Goal: Task Accomplishment & Management: Use online tool/utility

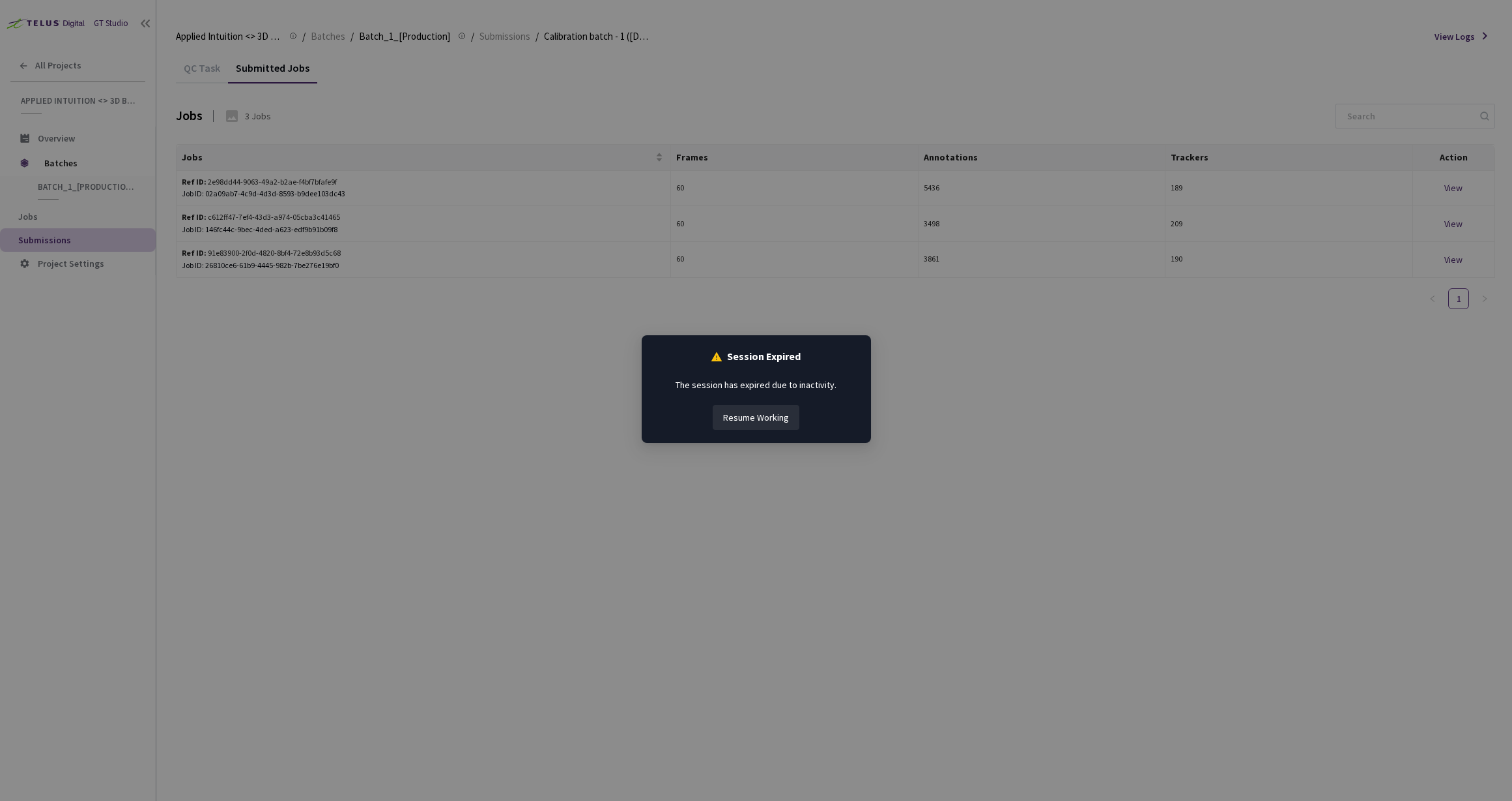
click at [764, 423] on button "Resume Working" at bounding box center [756, 417] width 86 height 25
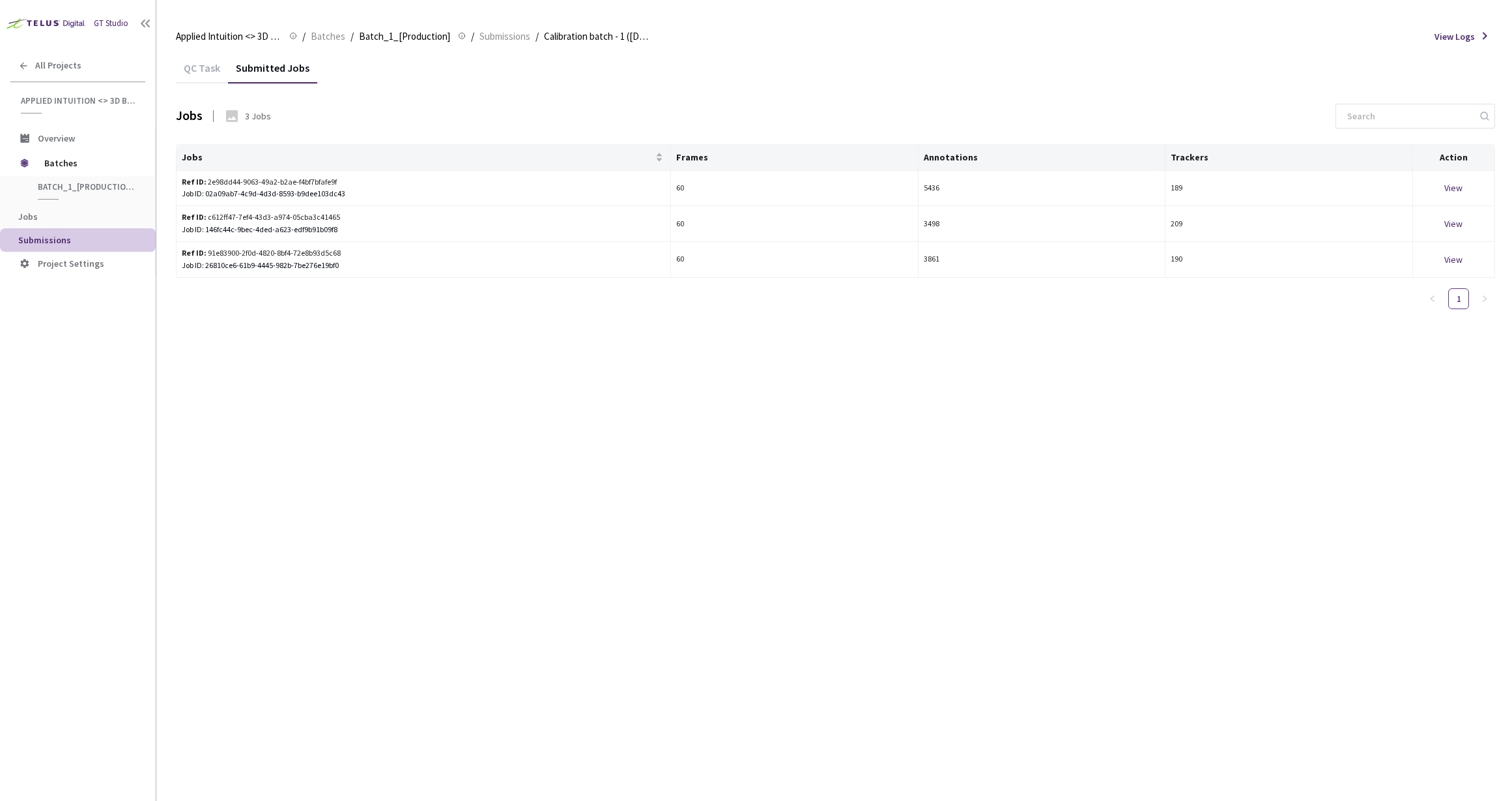
click at [200, 69] on div "QC Task" at bounding box center [201, 72] width 52 height 22
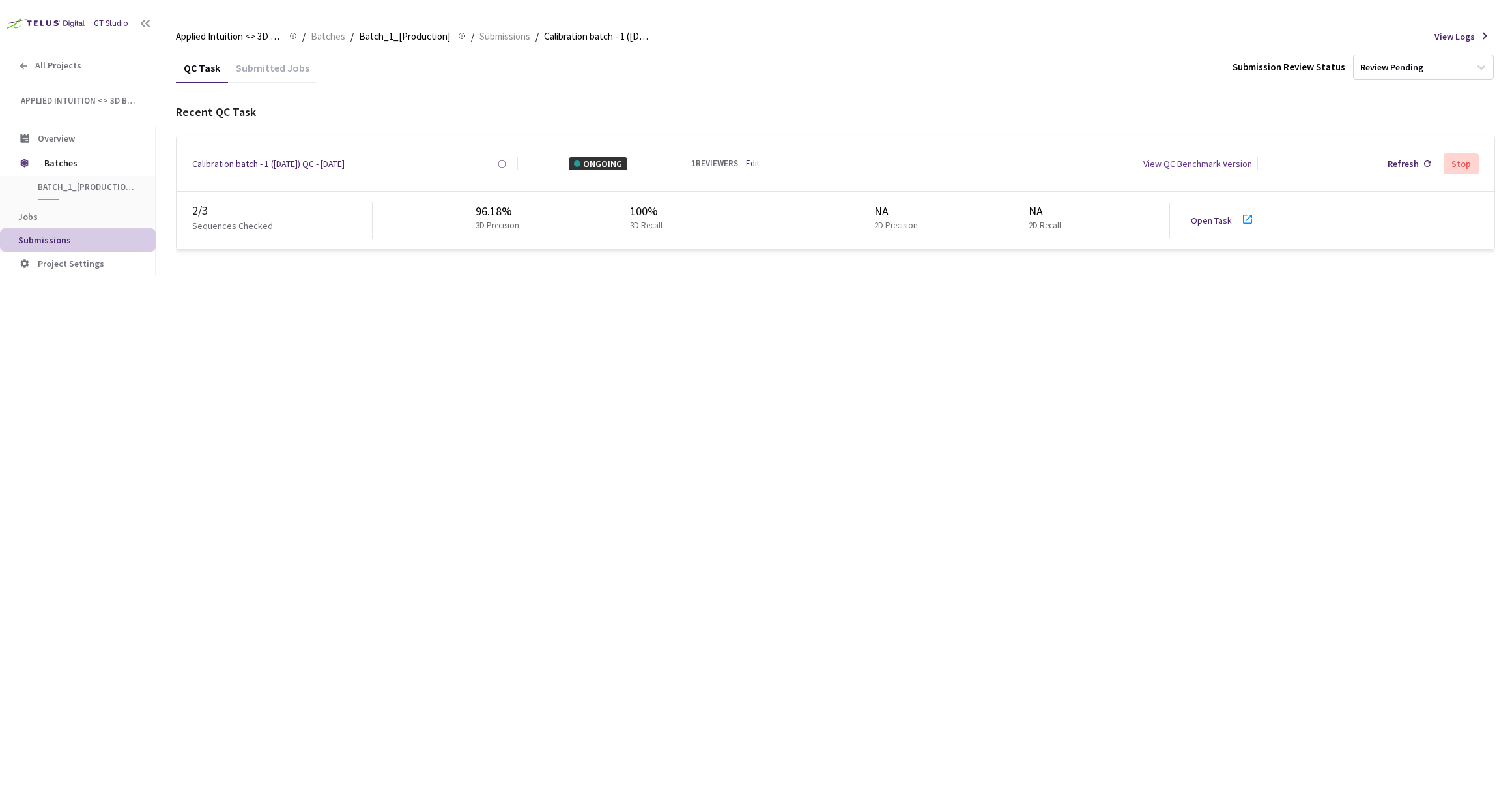
click at [1197, 223] on link "Open Task" at bounding box center [1212, 219] width 41 height 12
click at [1410, 169] on div "Refresh" at bounding box center [1403, 163] width 31 height 13
